Goal: Navigation & Orientation: Find specific page/section

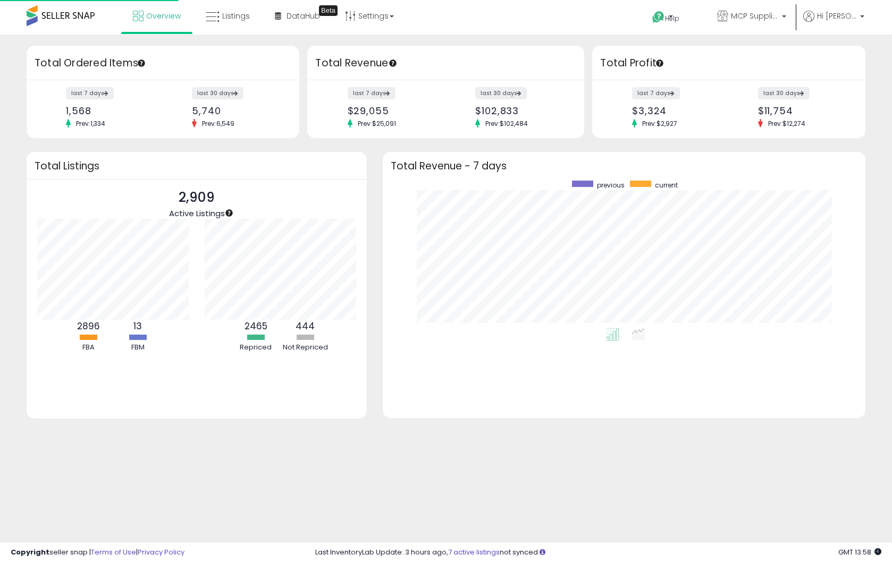
scroll to position [148, 461]
click at [138, 24] on link "Overview" at bounding box center [157, 16] width 64 height 32
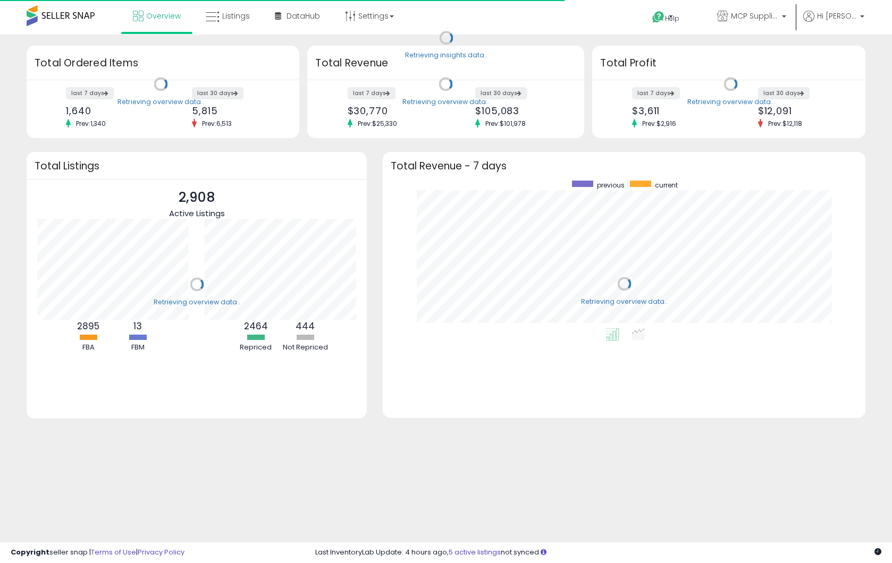
scroll to position [148, 461]
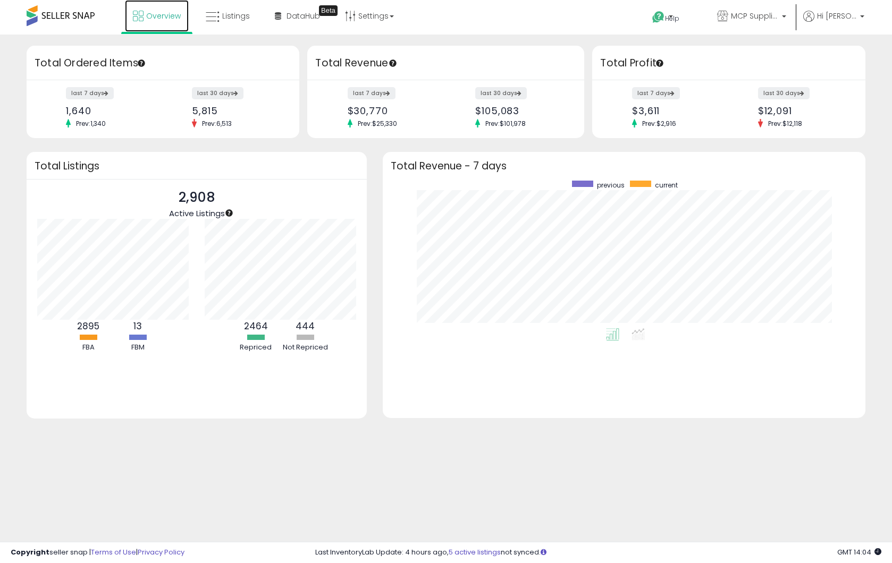
click at [155, 22] on link "Overview" at bounding box center [157, 16] width 64 height 32
